Goal: Information Seeking & Learning: Check status

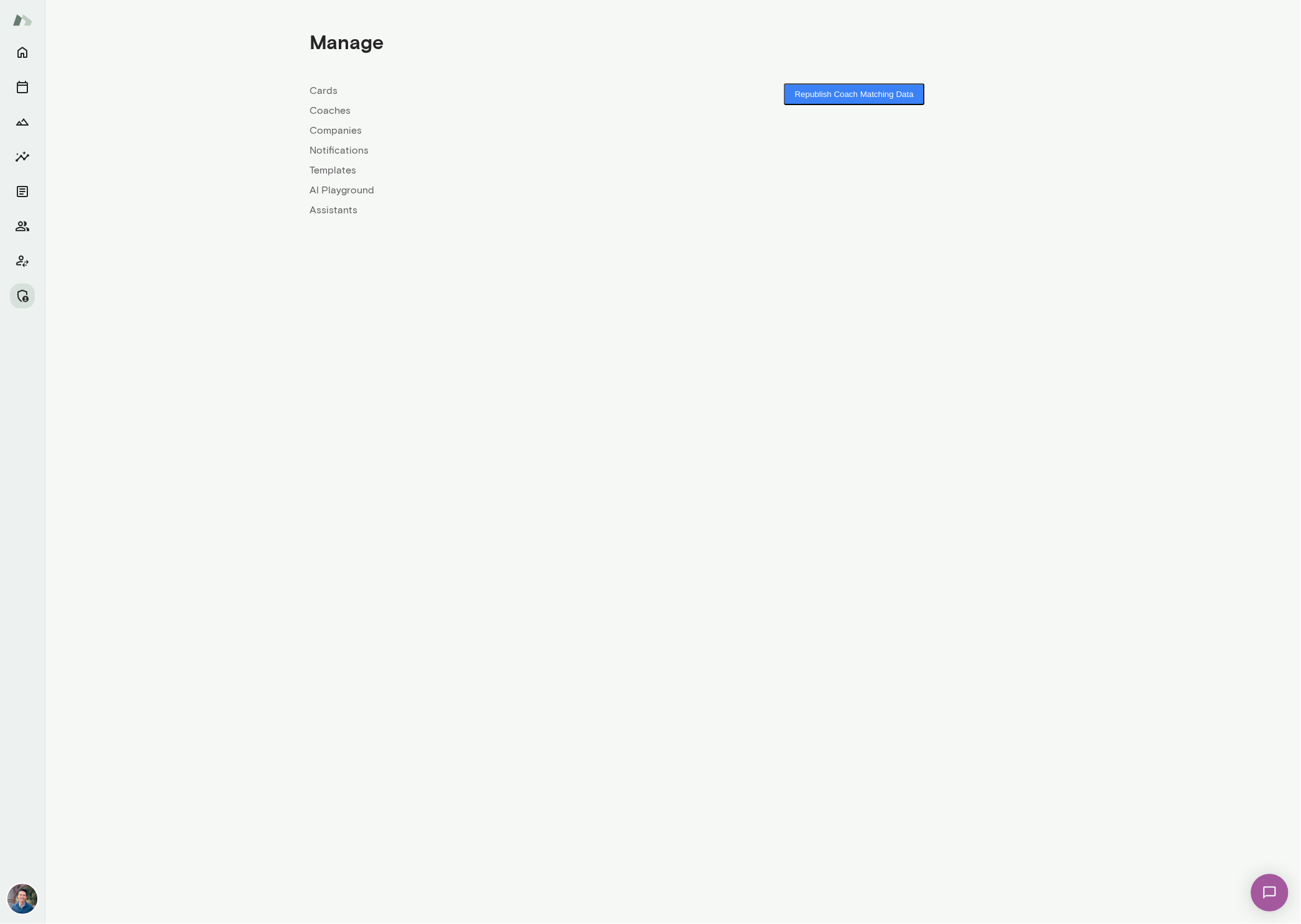
click at [353, 130] on link "Companies" at bounding box center [491, 131] width 363 height 15
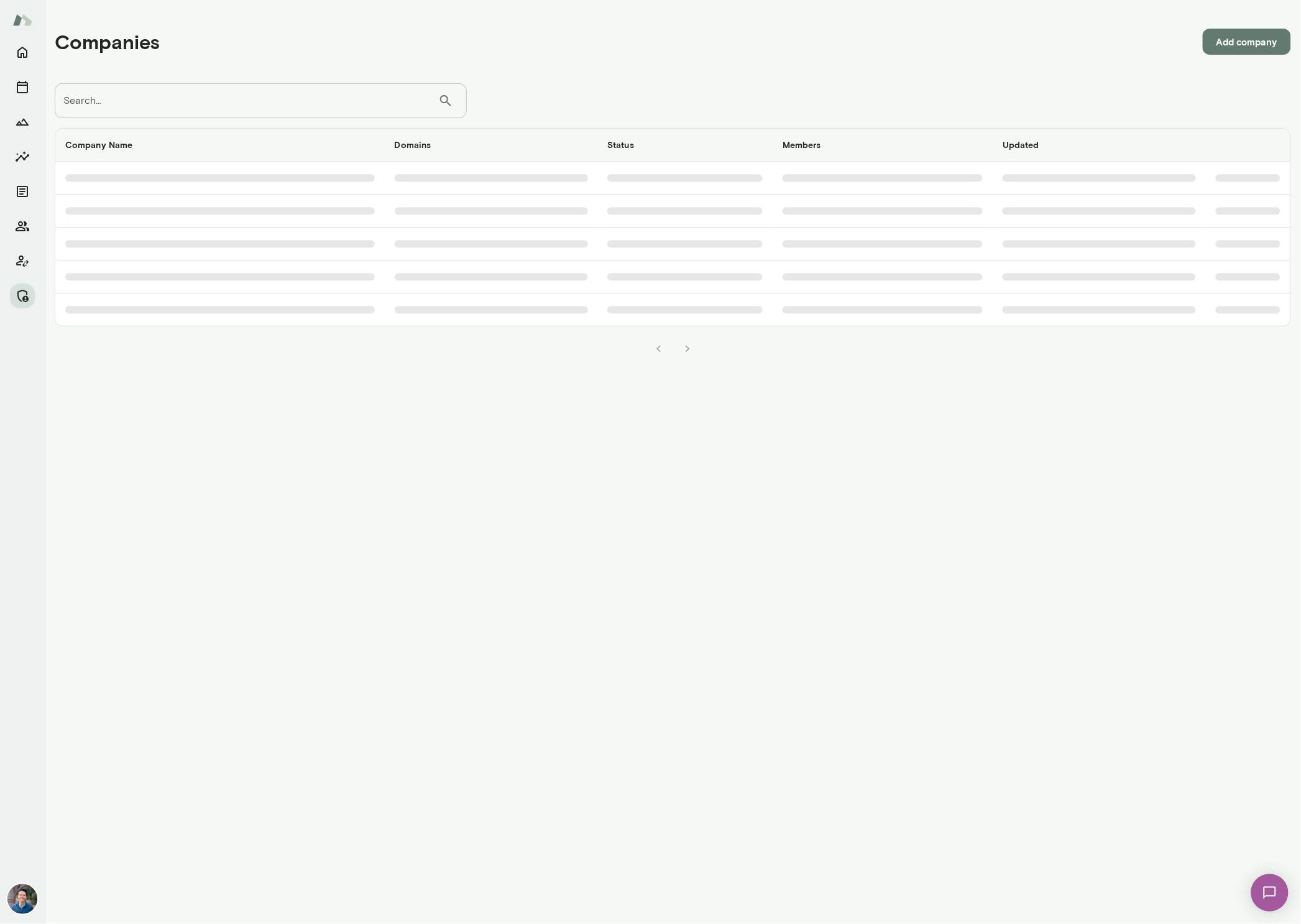
click at [276, 99] on input "Search..." at bounding box center [247, 101] width 384 height 35
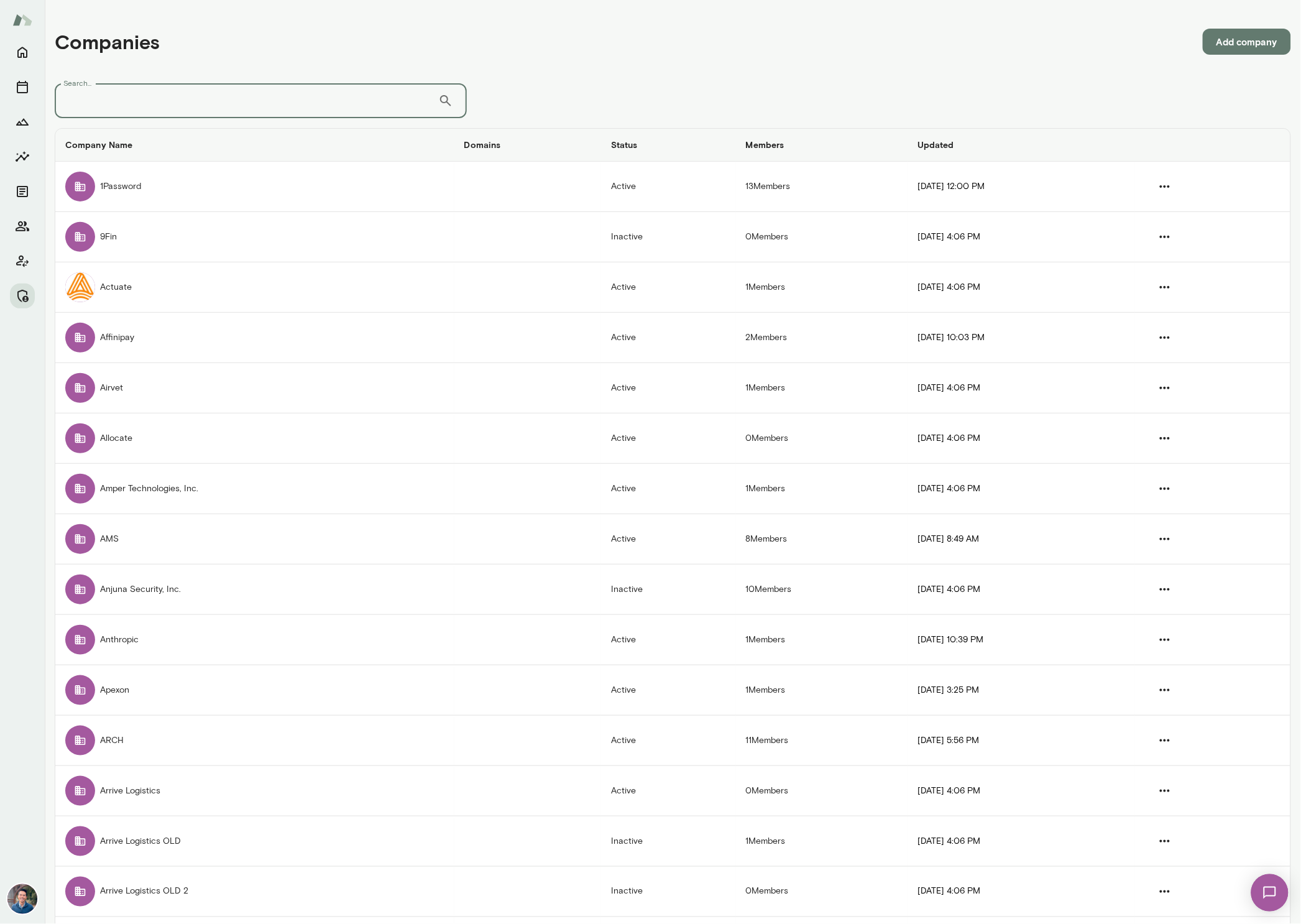
type input "*"
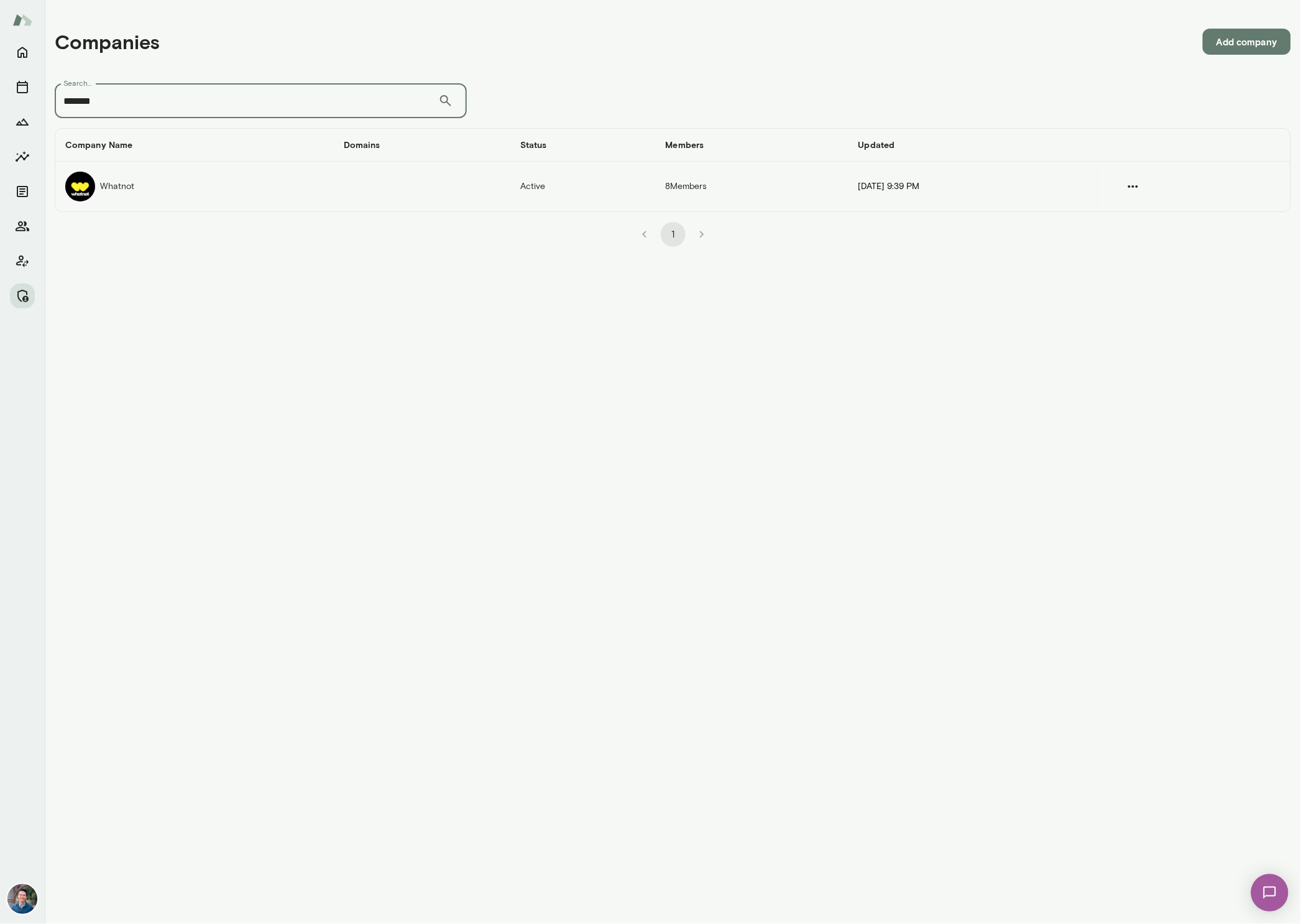
type input "*******"
click at [107, 187] on td "Whatnot" at bounding box center [195, 186] width 279 height 50
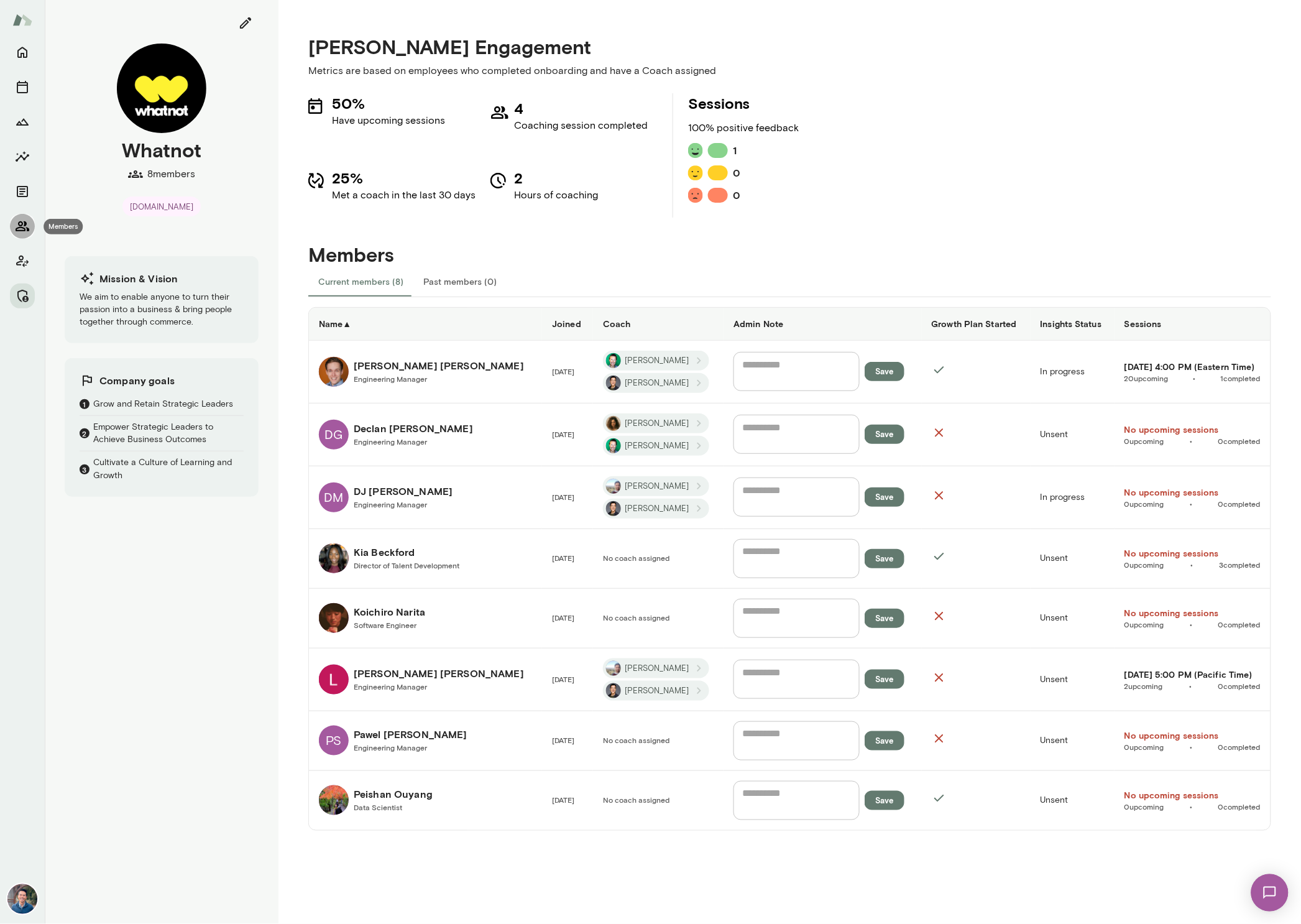
click at [21, 229] on icon "Members" at bounding box center [23, 226] width 15 height 15
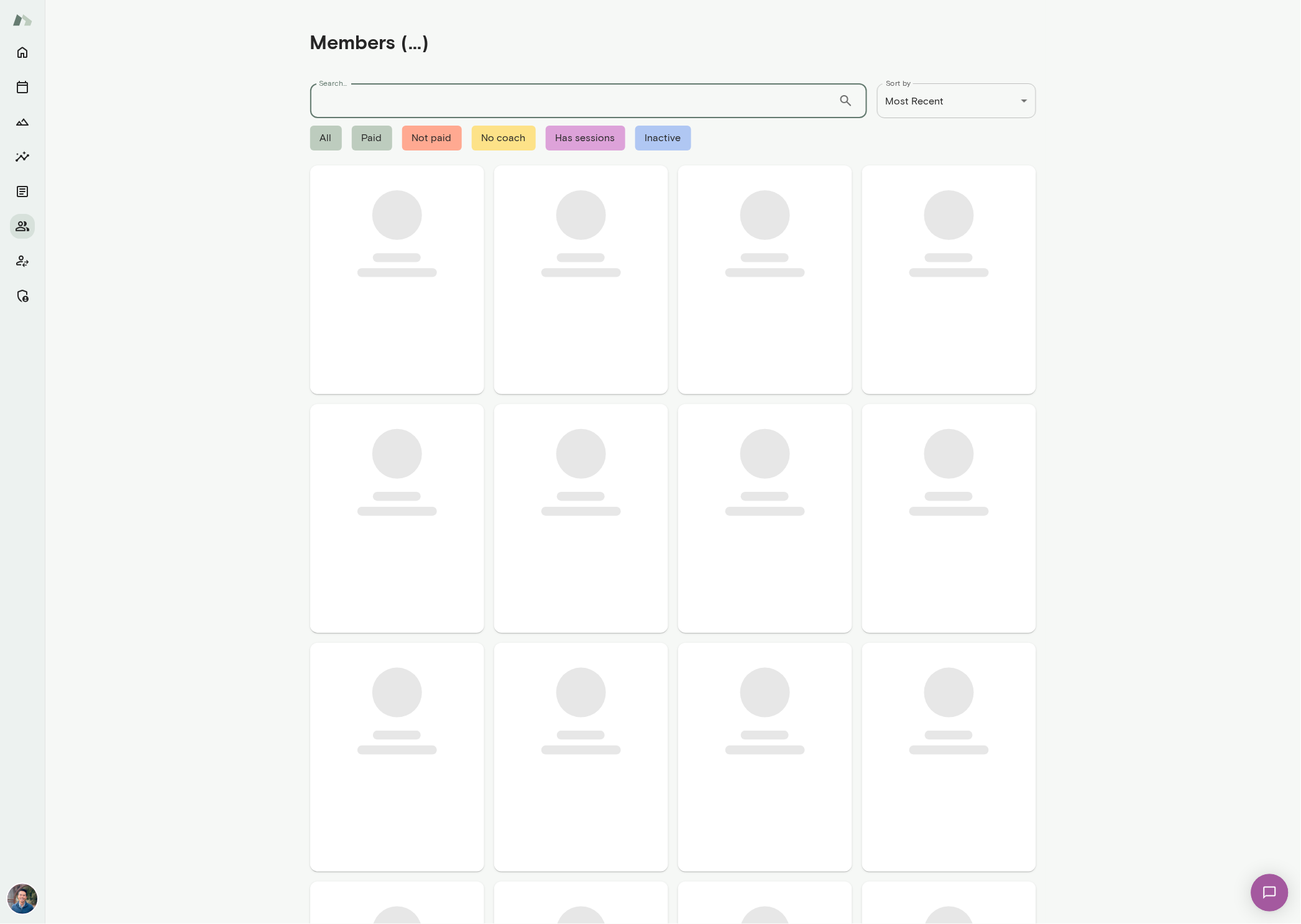
click at [385, 90] on input "Search..." at bounding box center [574, 101] width 529 height 35
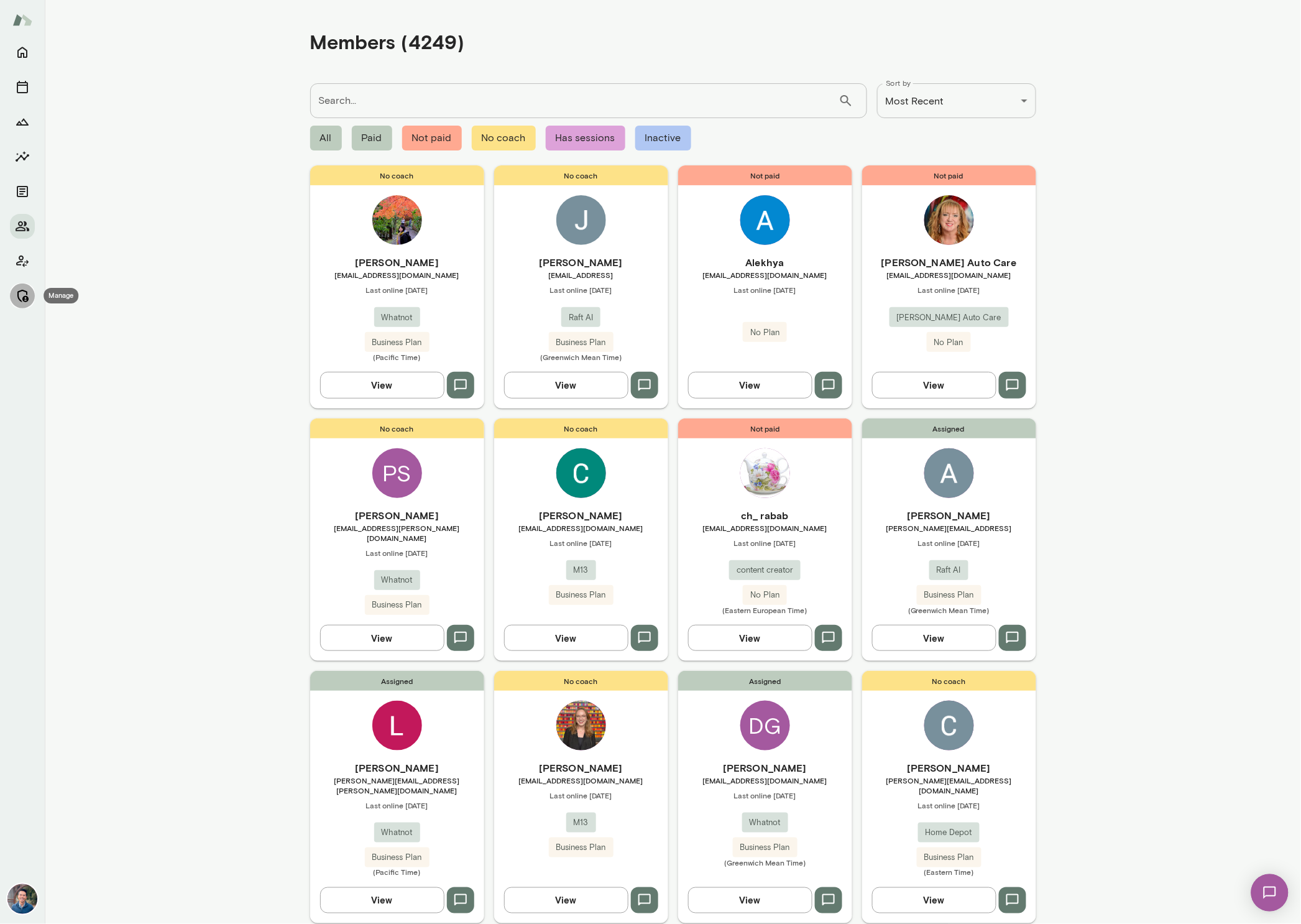
click at [23, 298] on icon "Manage" at bounding box center [23, 296] width 11 height 12
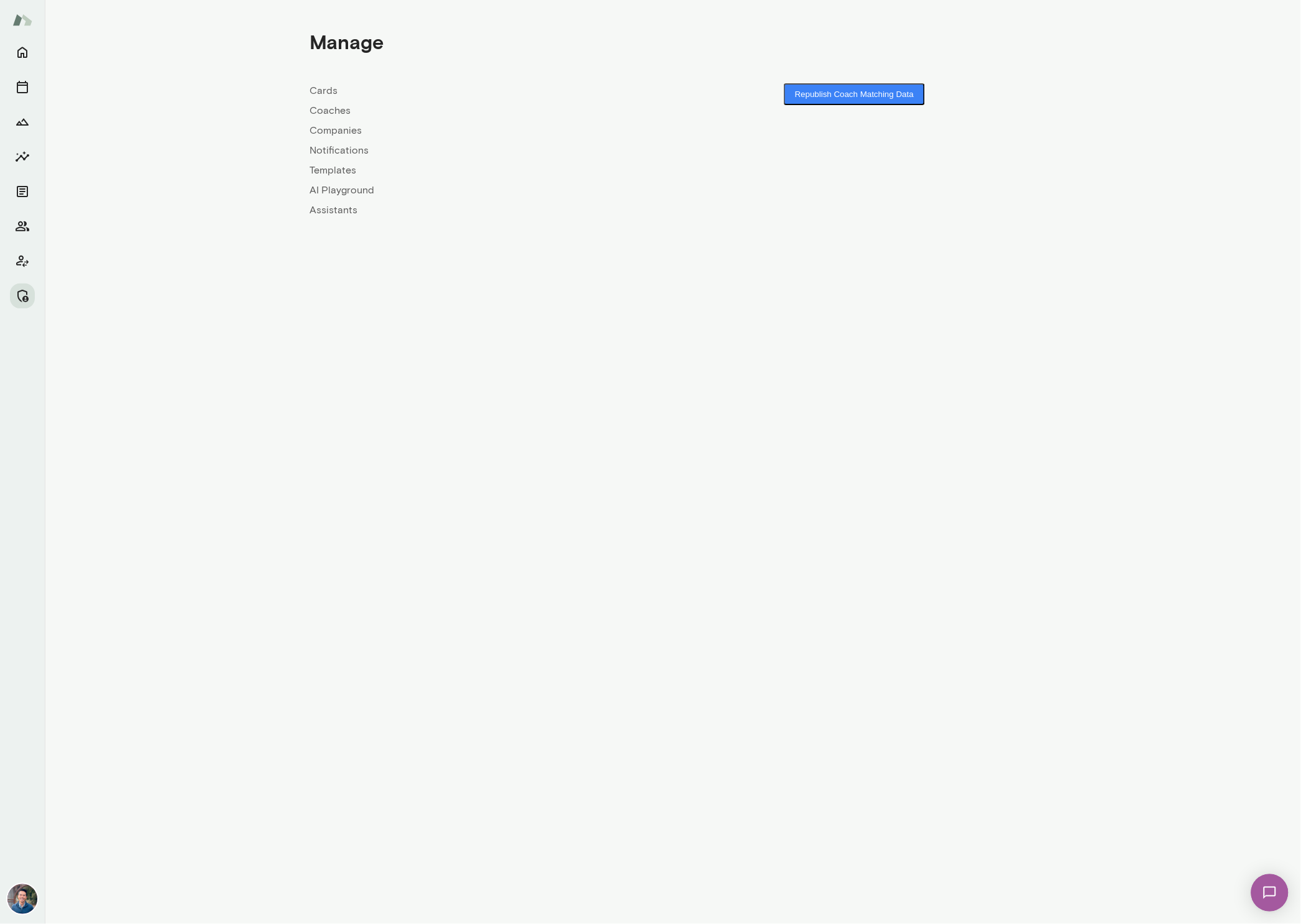
click at [356, 111] on link "Coaches" at bounding box center [491, 110] width 363 height 15
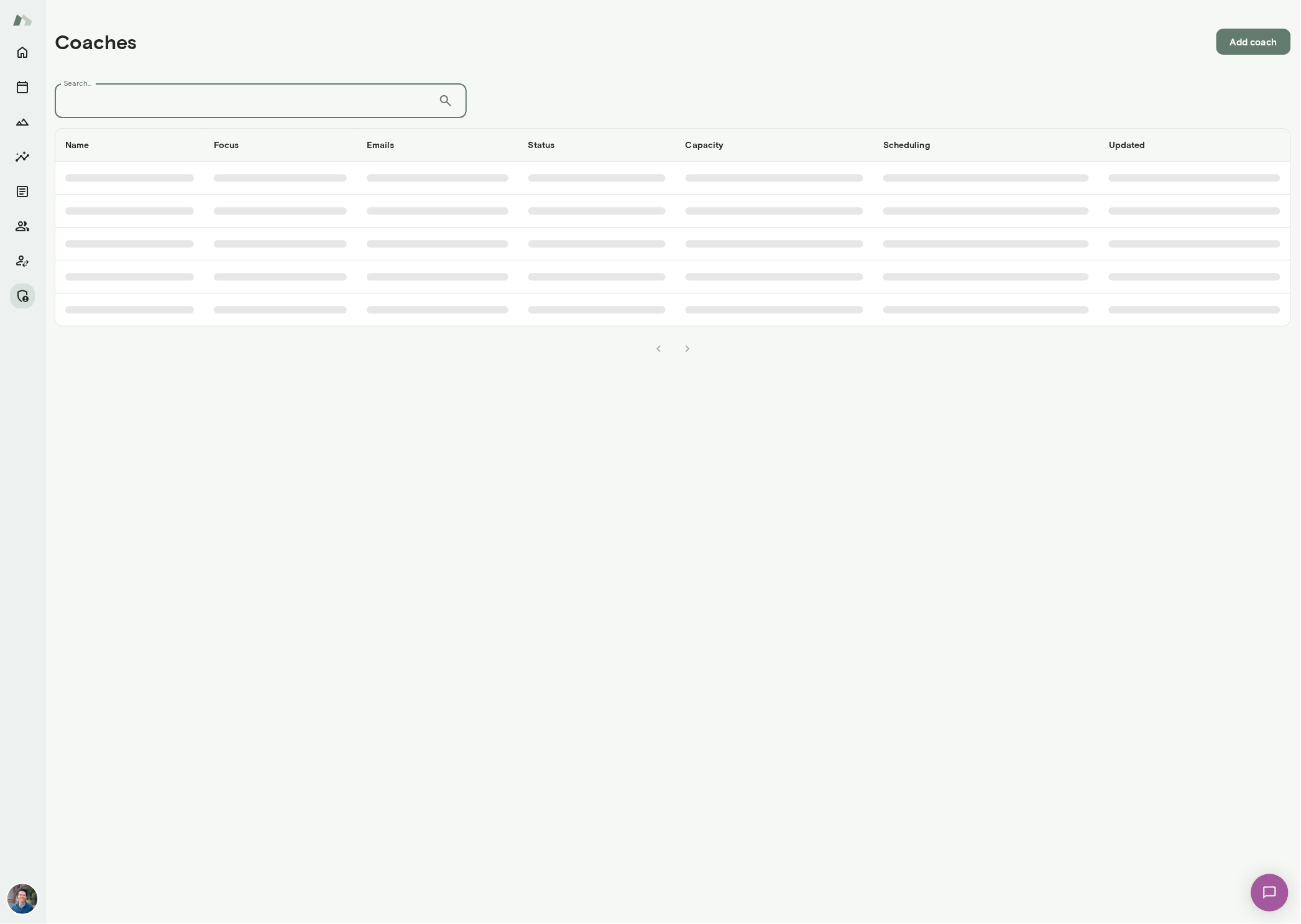
click at [344, 100] on input "Search..." at bounding box center [247, 101] width 384 height 35
type input "****"
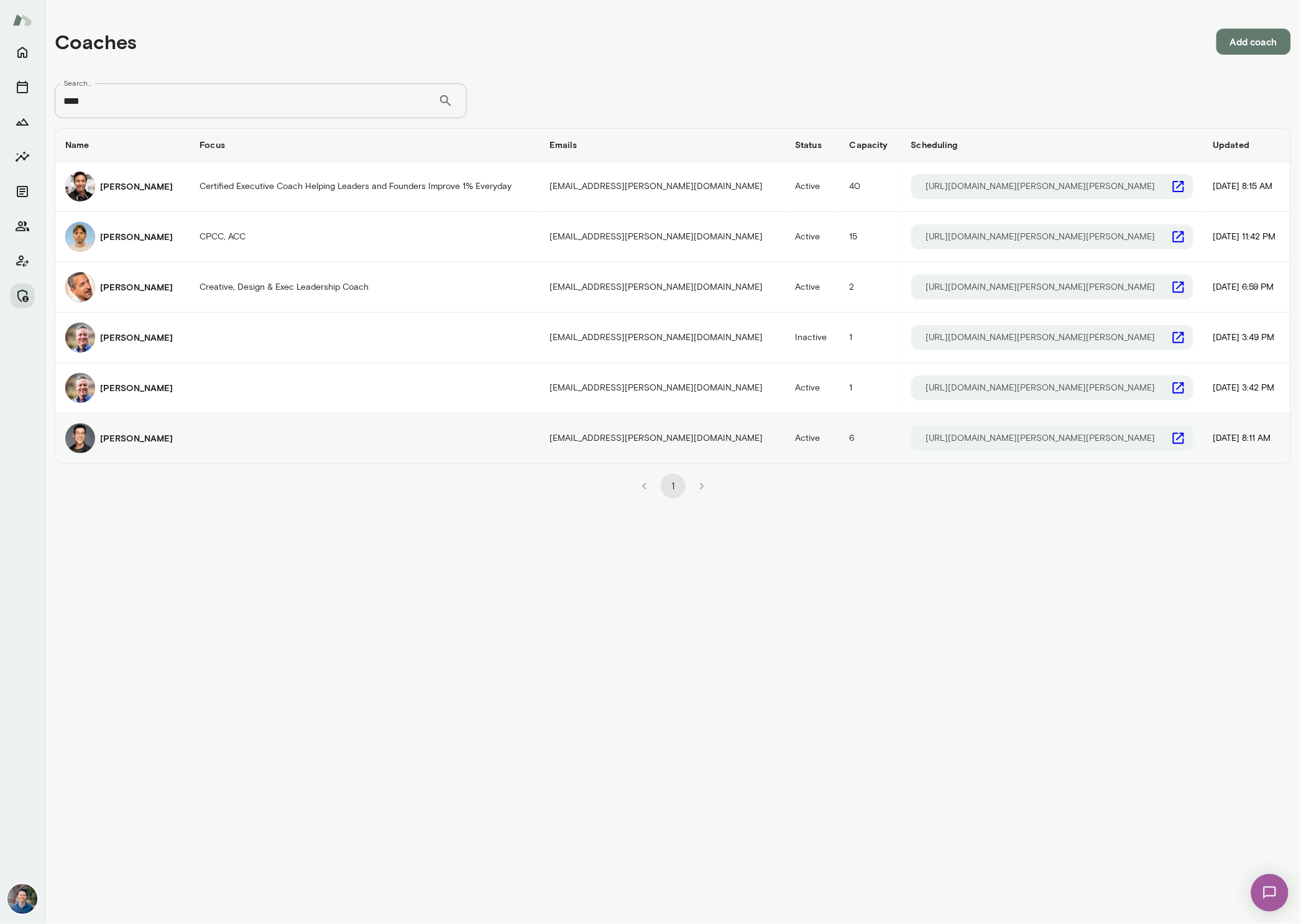
click at [133, 438] on h6 "[PERSON_NAME]" at bounding box center [136, 438] width 72 height 12
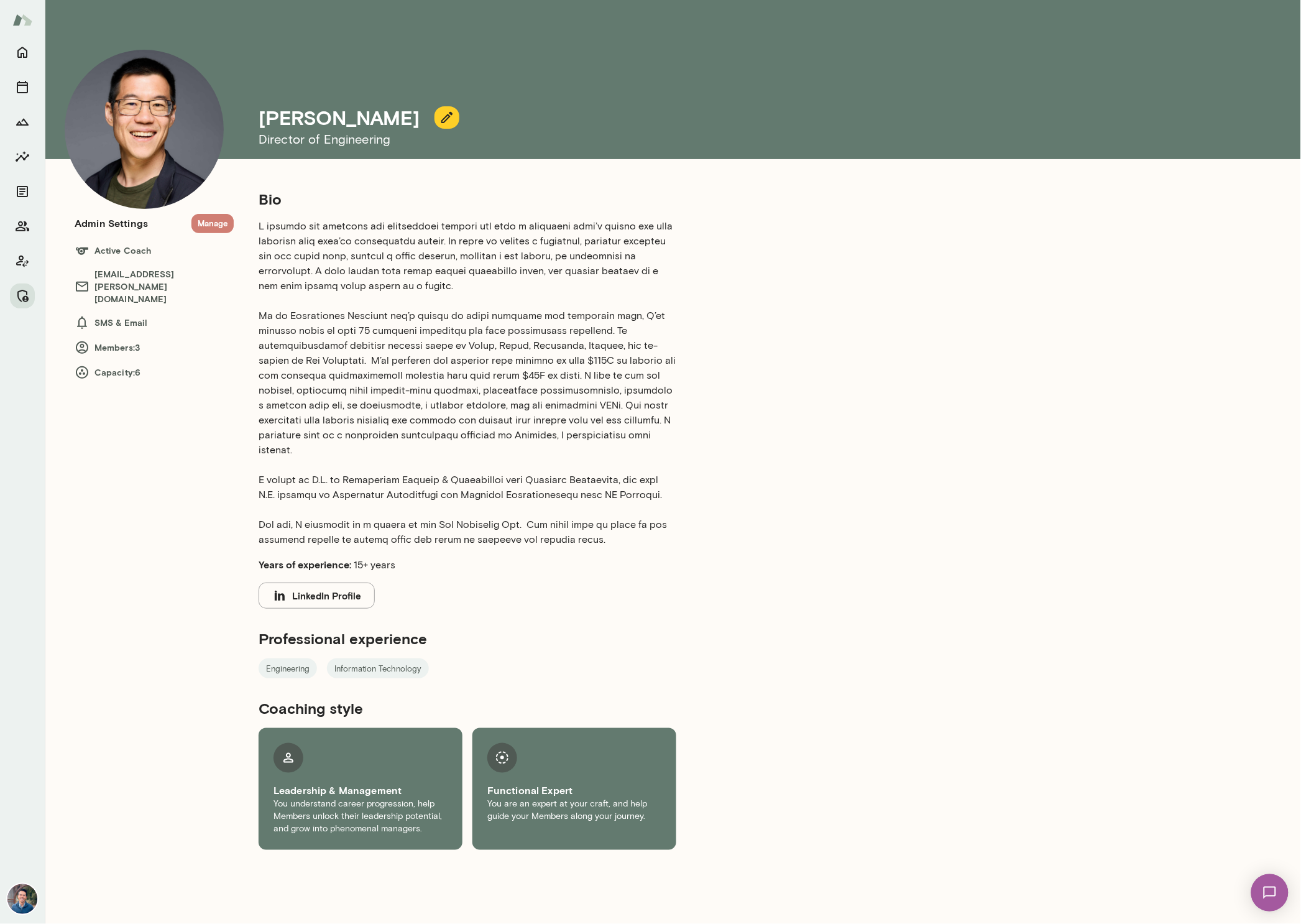
click at [214, 222] on button "Manage" at bounding box center [212, 223] width 42 height 19
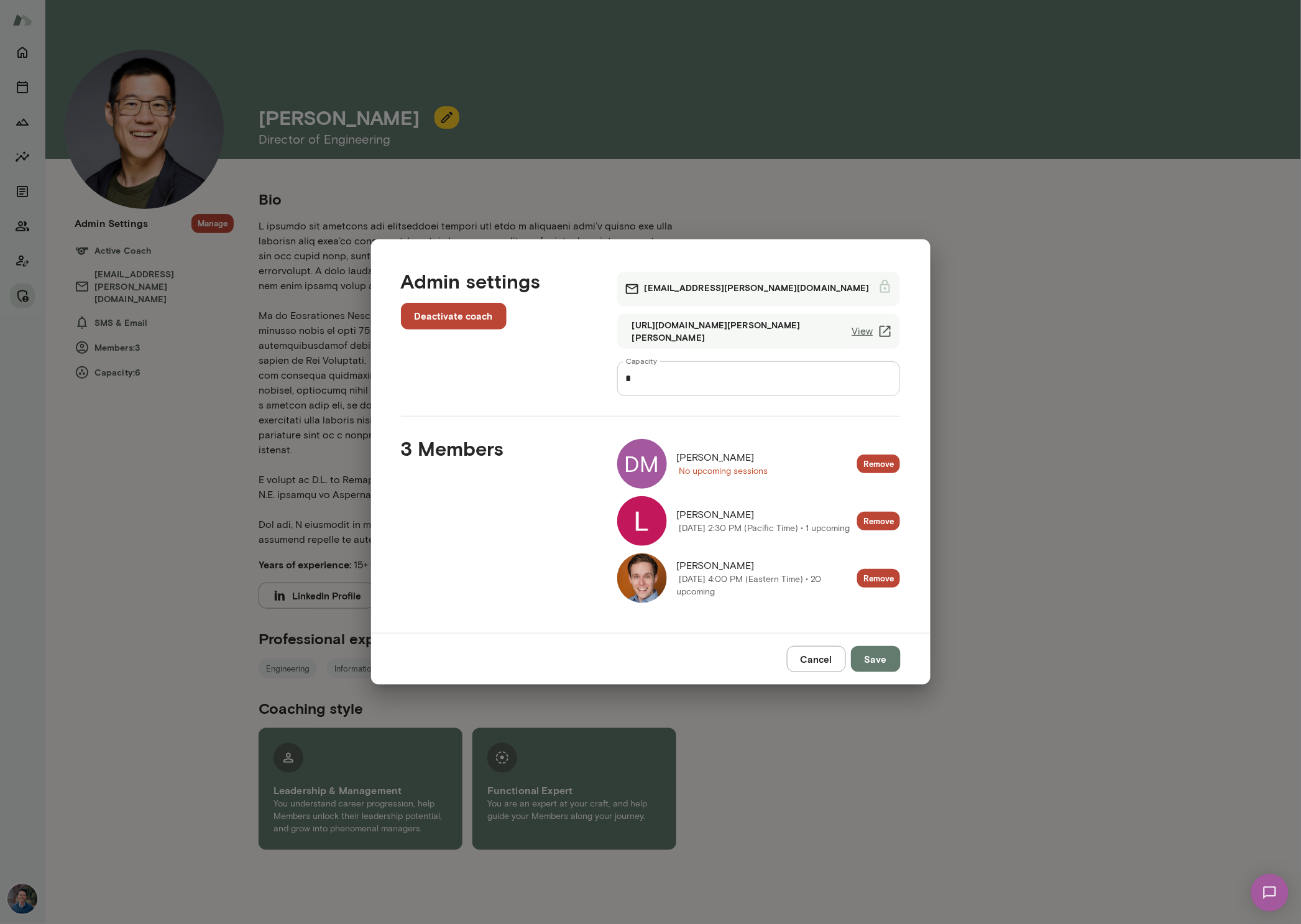
click at [802, 664] on button "Cancel" at bounding box center [817, 659] width 59 height 26
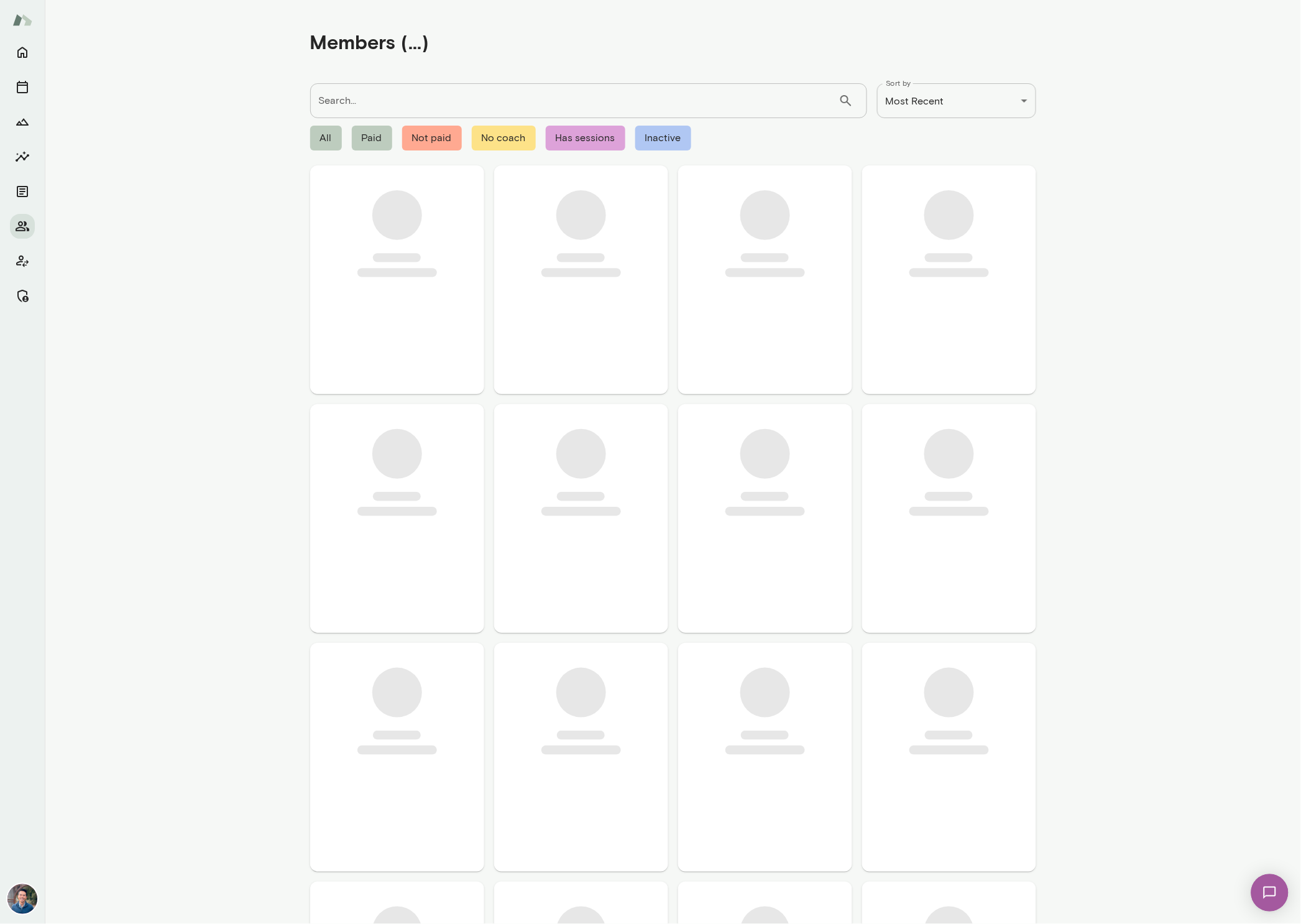
click at [347, 97] on div "Search... ​ Search..." at bounding box center [588, 101] width 557 height 35
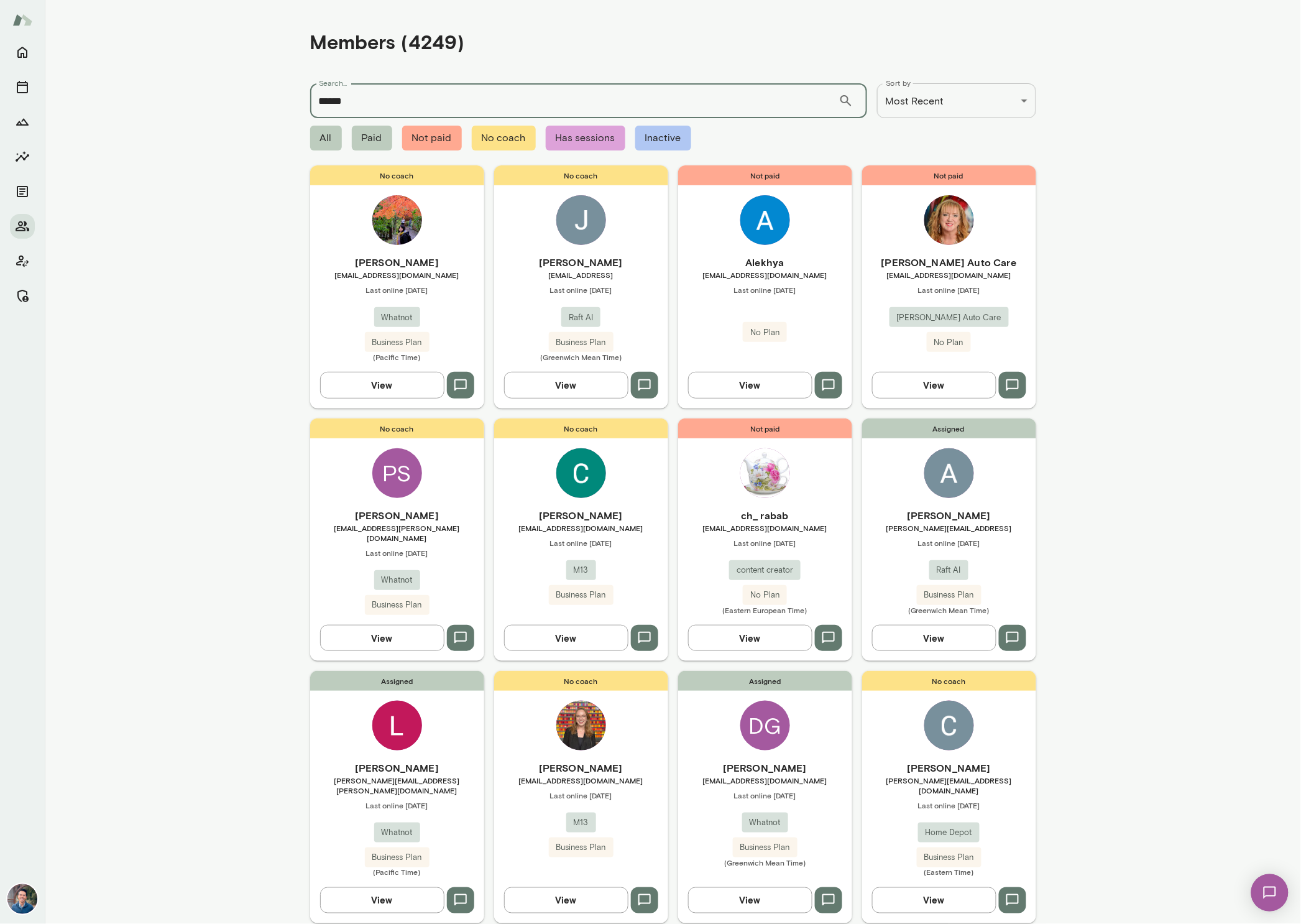
type input "******"
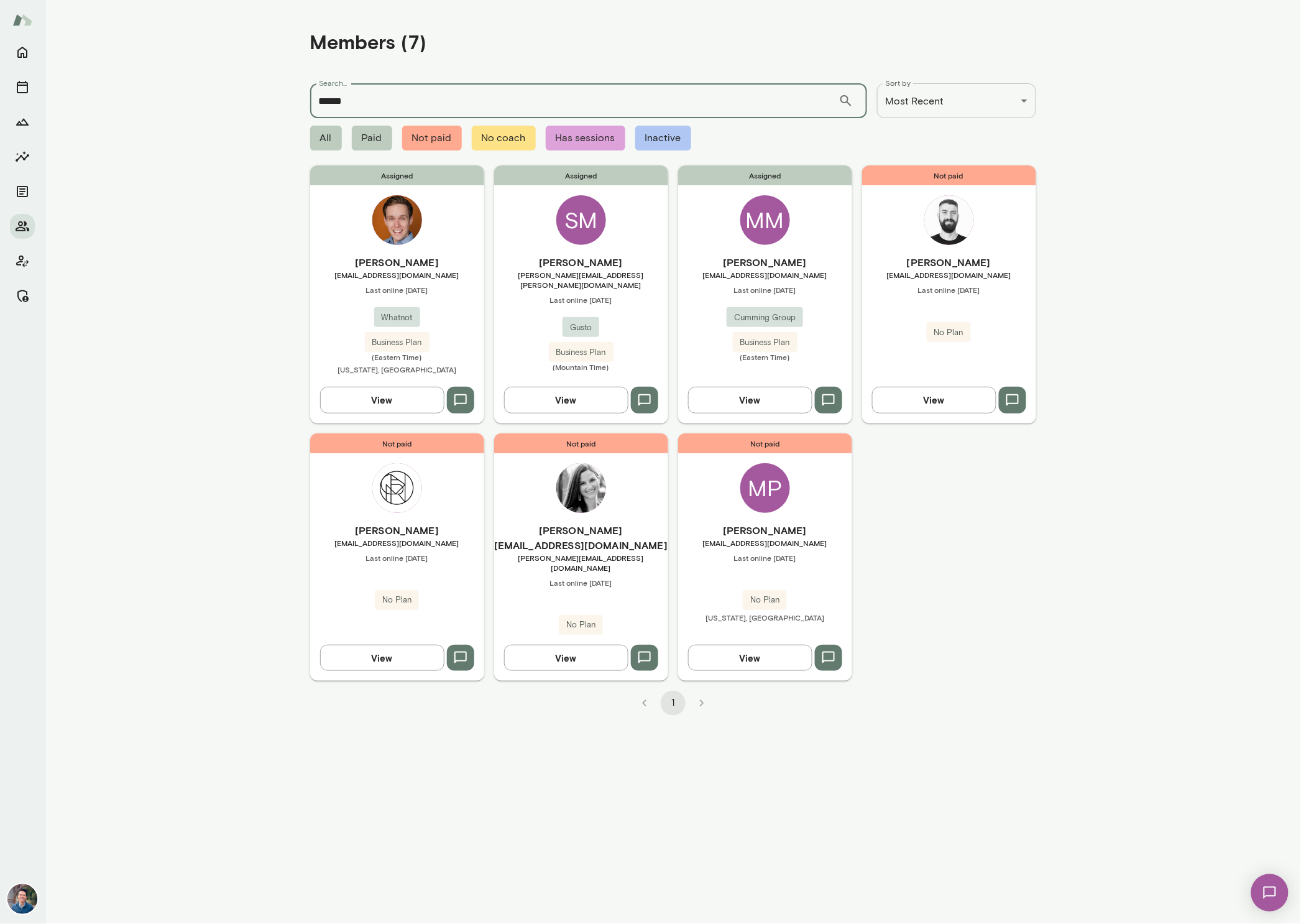
click at [416, 263] on h6 "[PERSON_NAME]" at bounding box center [397, 263] width 174 height 15
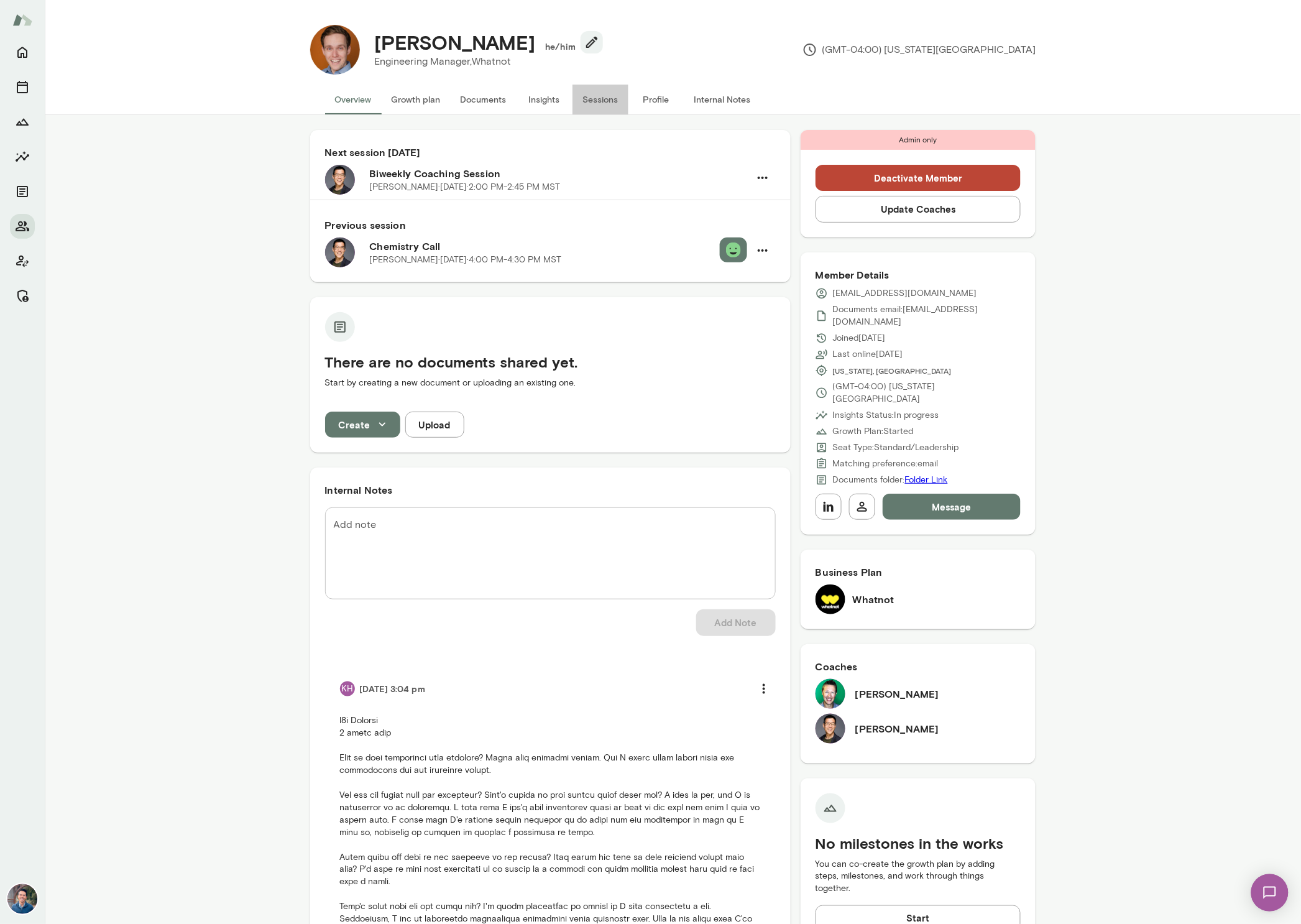
click at [611, 104] on button "Sessions" at bounding box center [600, 99] width 56 height 30
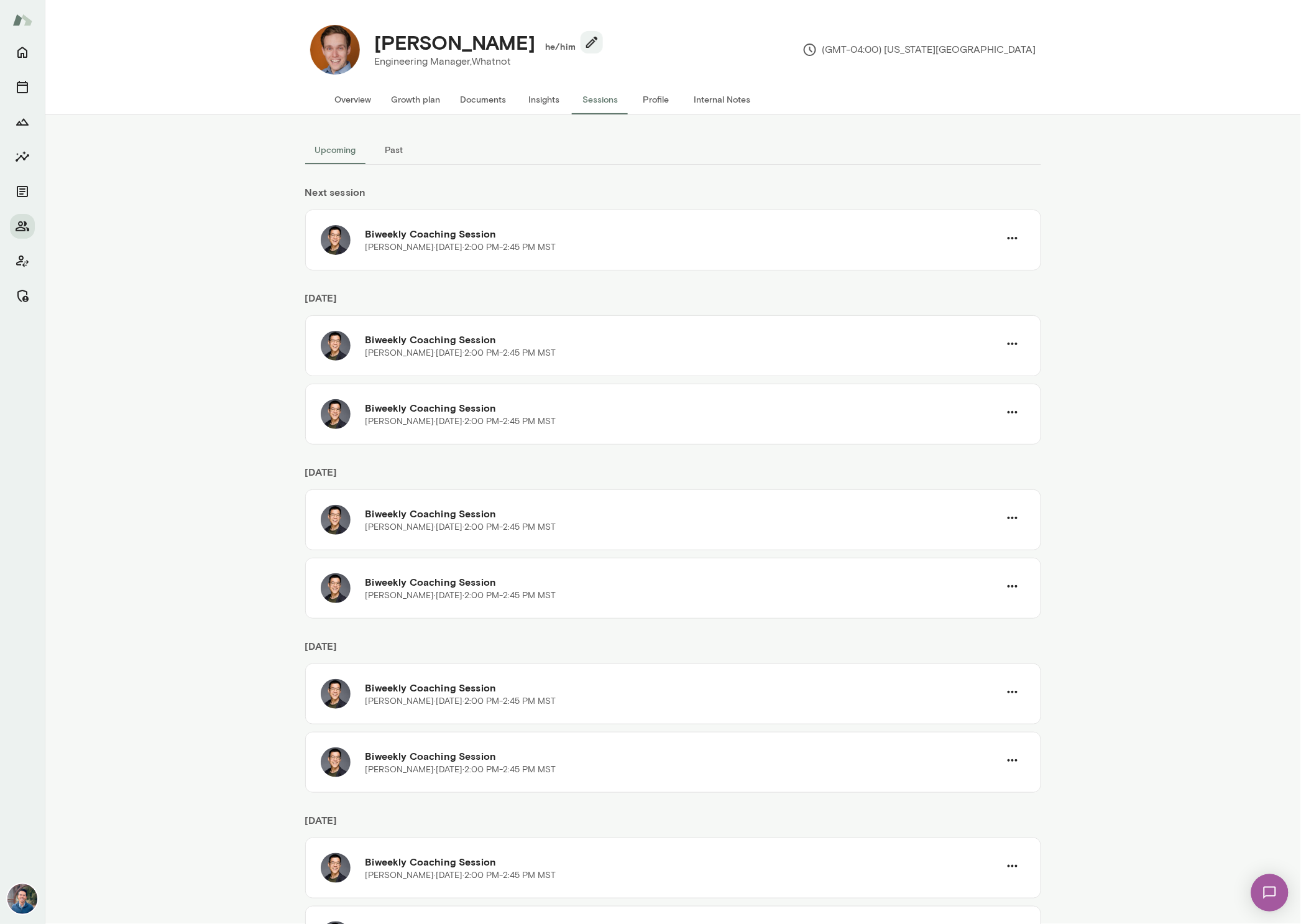
click at [399, 150] on button "Past" at bounding box center [394, 149] width 56 height 30
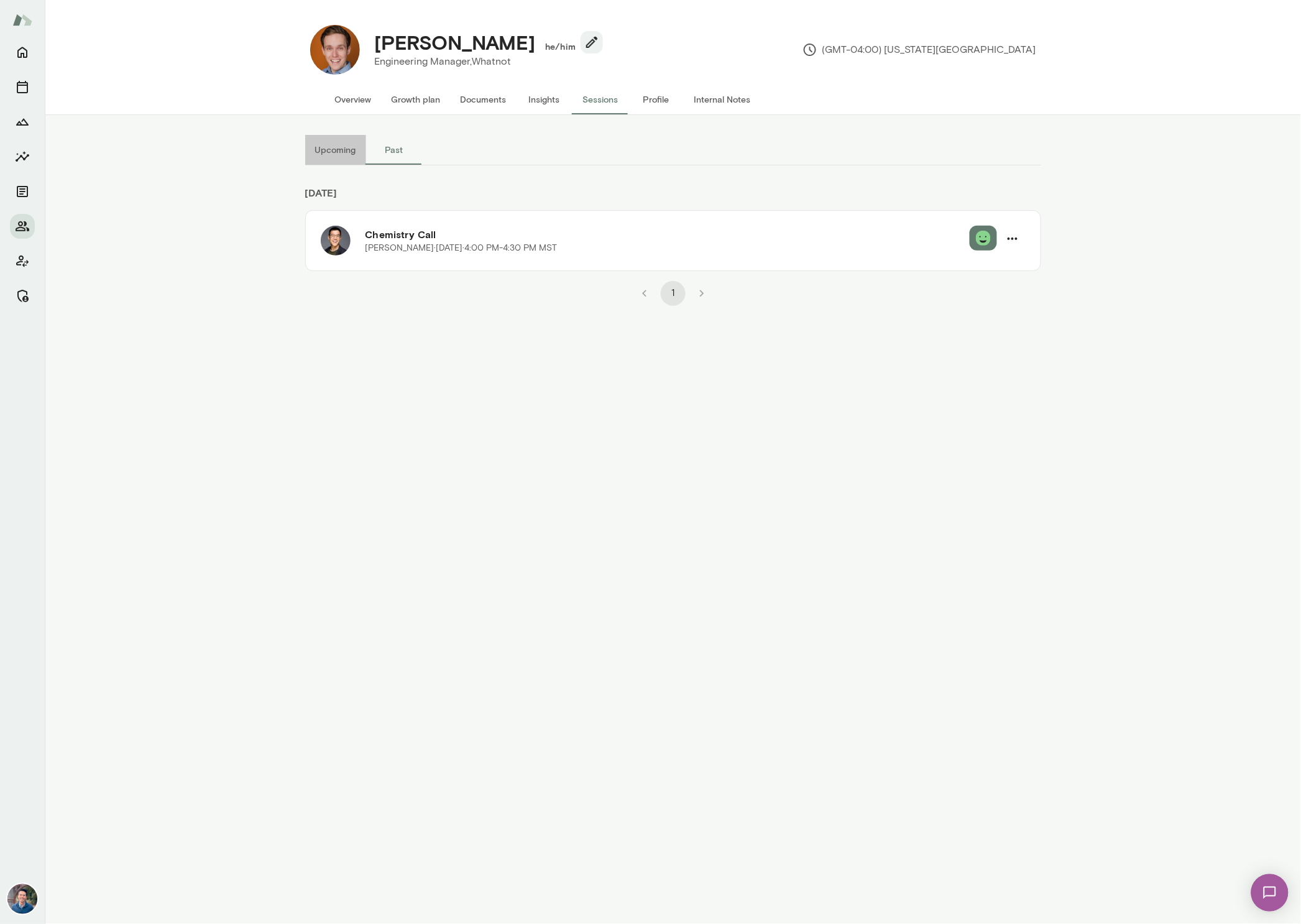
click at [340, 152] on button "Upcoming" at bounding box center [336, 149] width 61 height 30
